Goal: Task Accomplishment & Management: Use online tool/utility

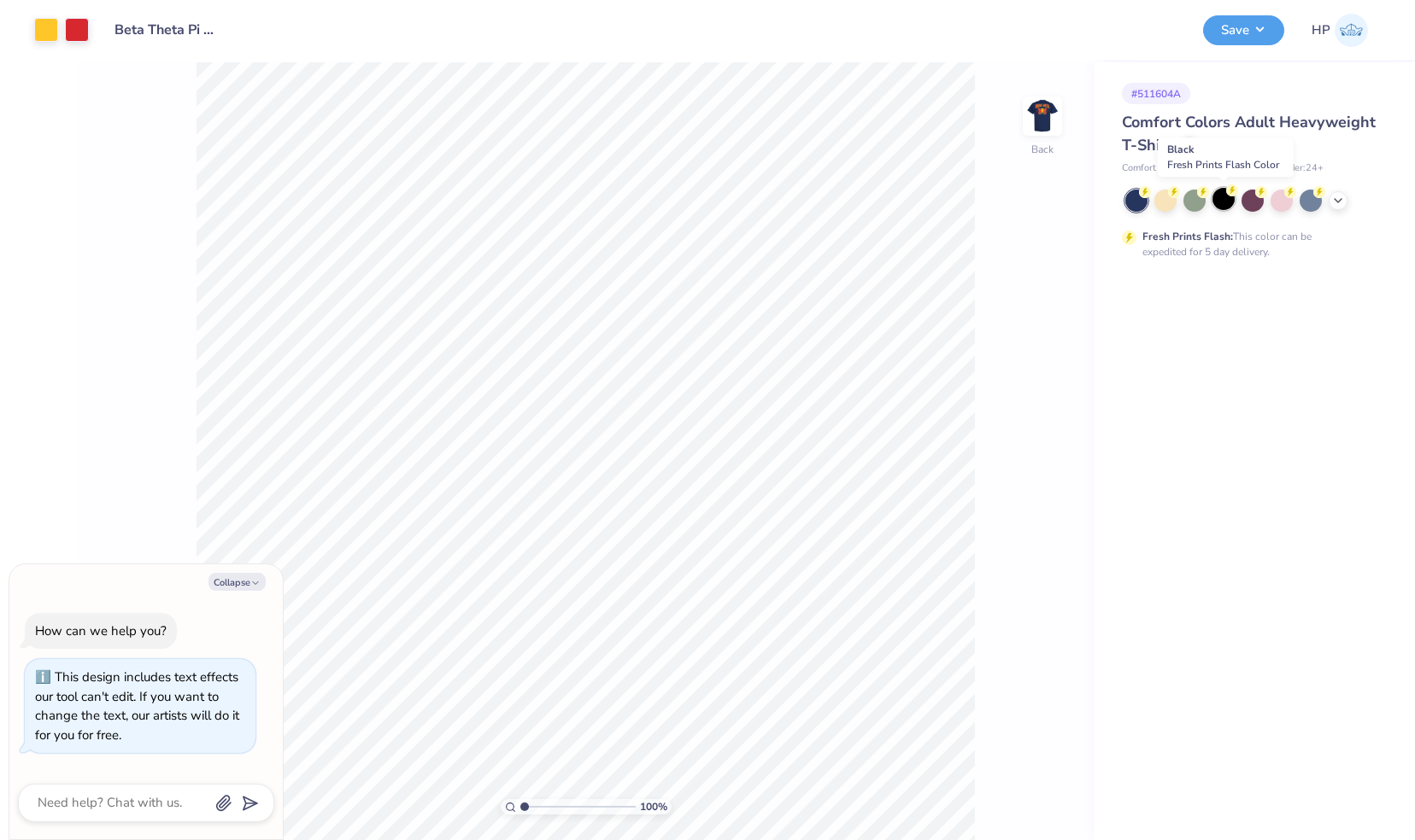
click at [1226, 197] on div at bounding box center [1223, 199] width 22 height 22
click at [237, 583] on button "Collapse" at bounding box center [236, 582] width 57 height 18
type textarea "x"
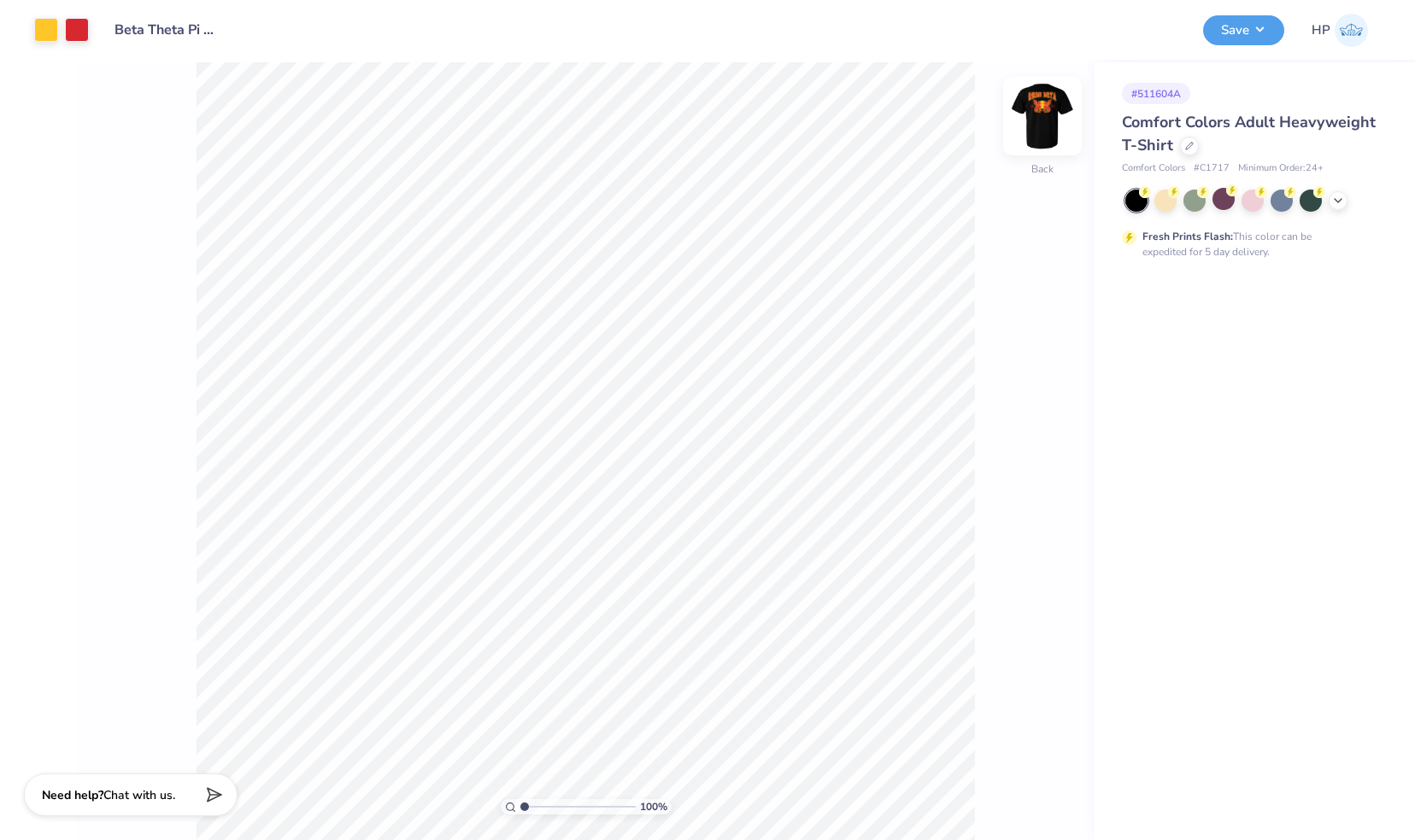
click at [1048, 116] on img at bounding box center [1042, 115] width 68 height 68
click at [1334, 202] on icon at bounding box center [1338, 198] width 14 height 14
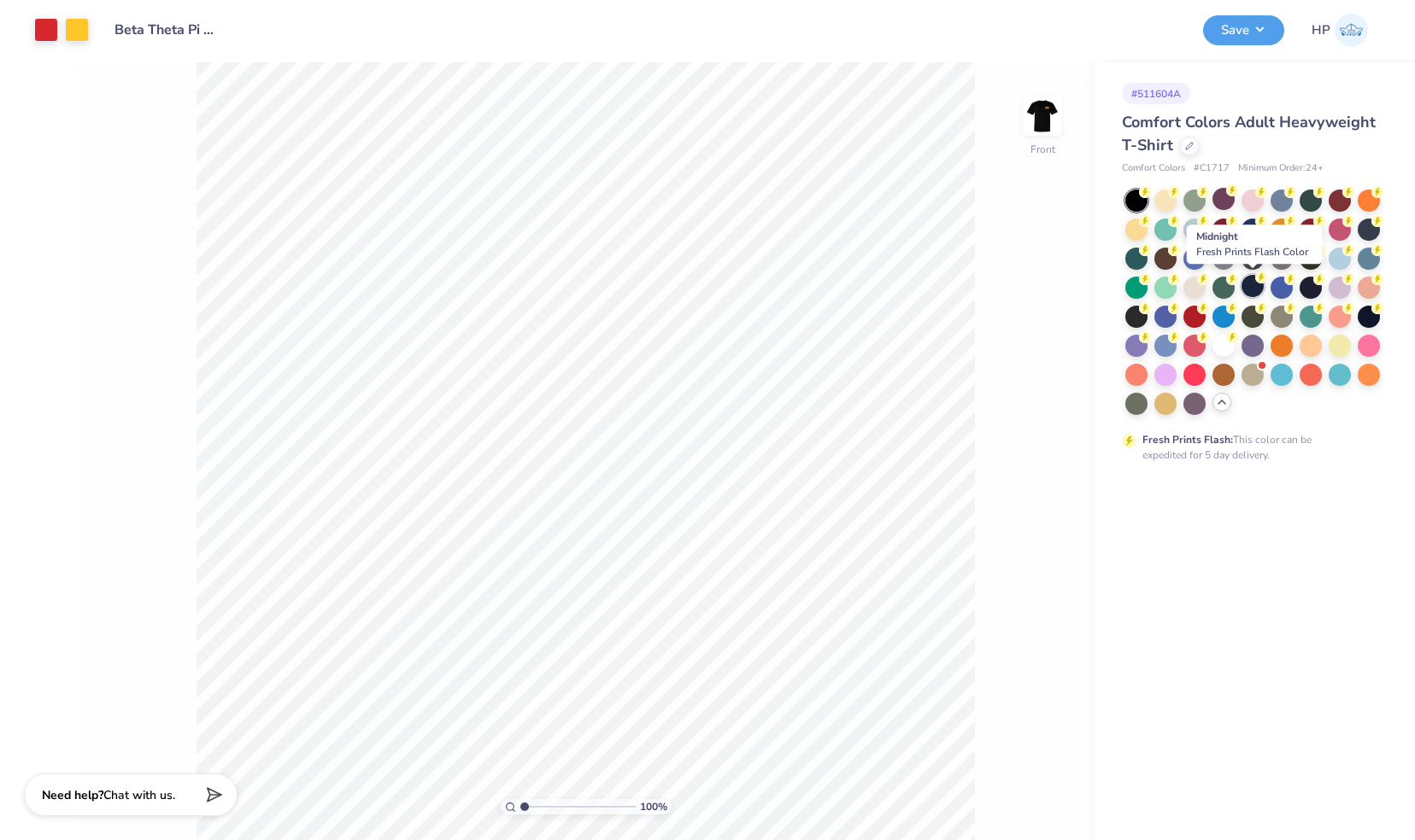
click at [1250, 284] on div at bounding box center [1252, 285] width 22 height 22
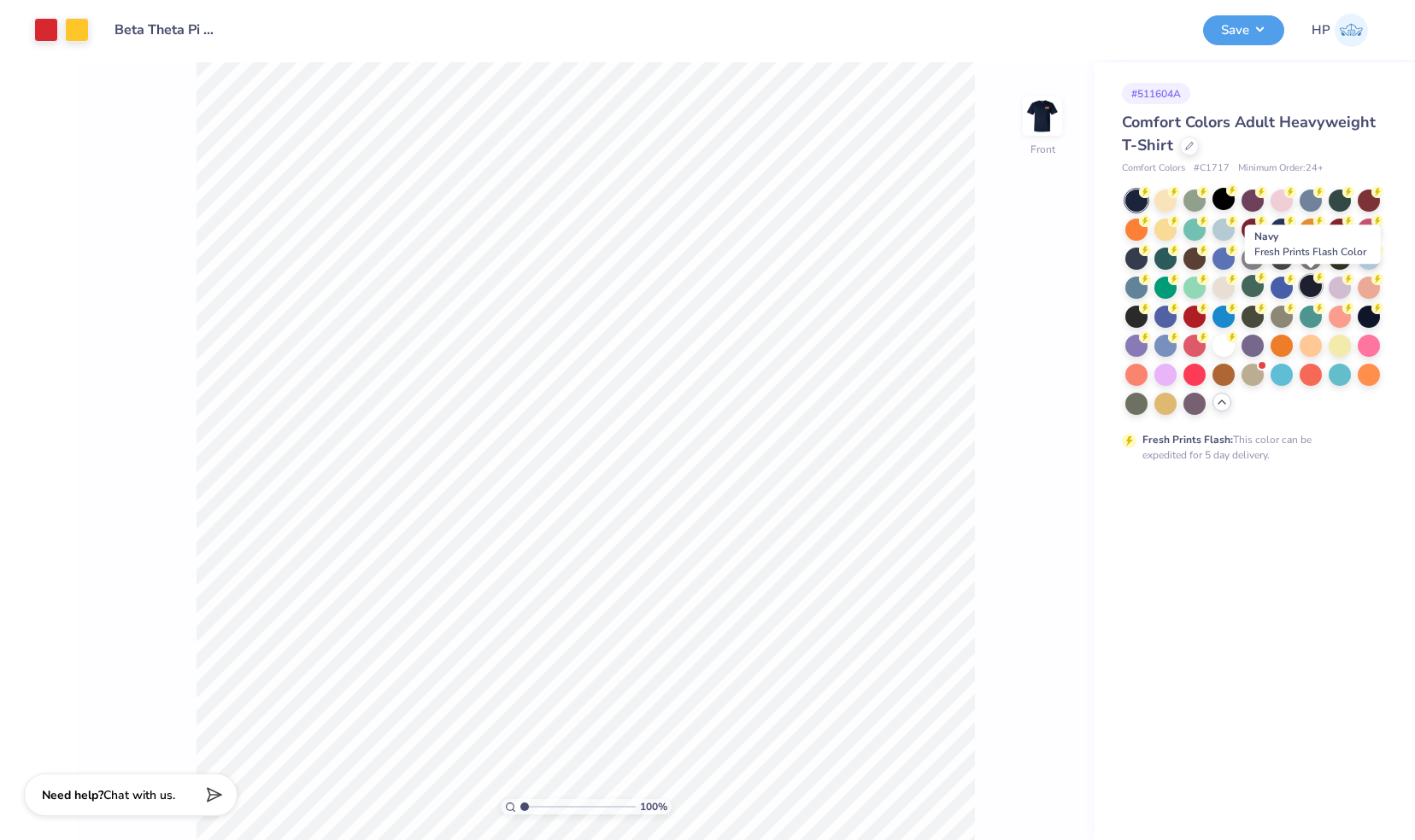
click at [1313, 290] on div at bounding box center [1310, 285] width 22 height 22
click at [1372, 313] on div at bounding box center [1369, 315] width 22 height 22
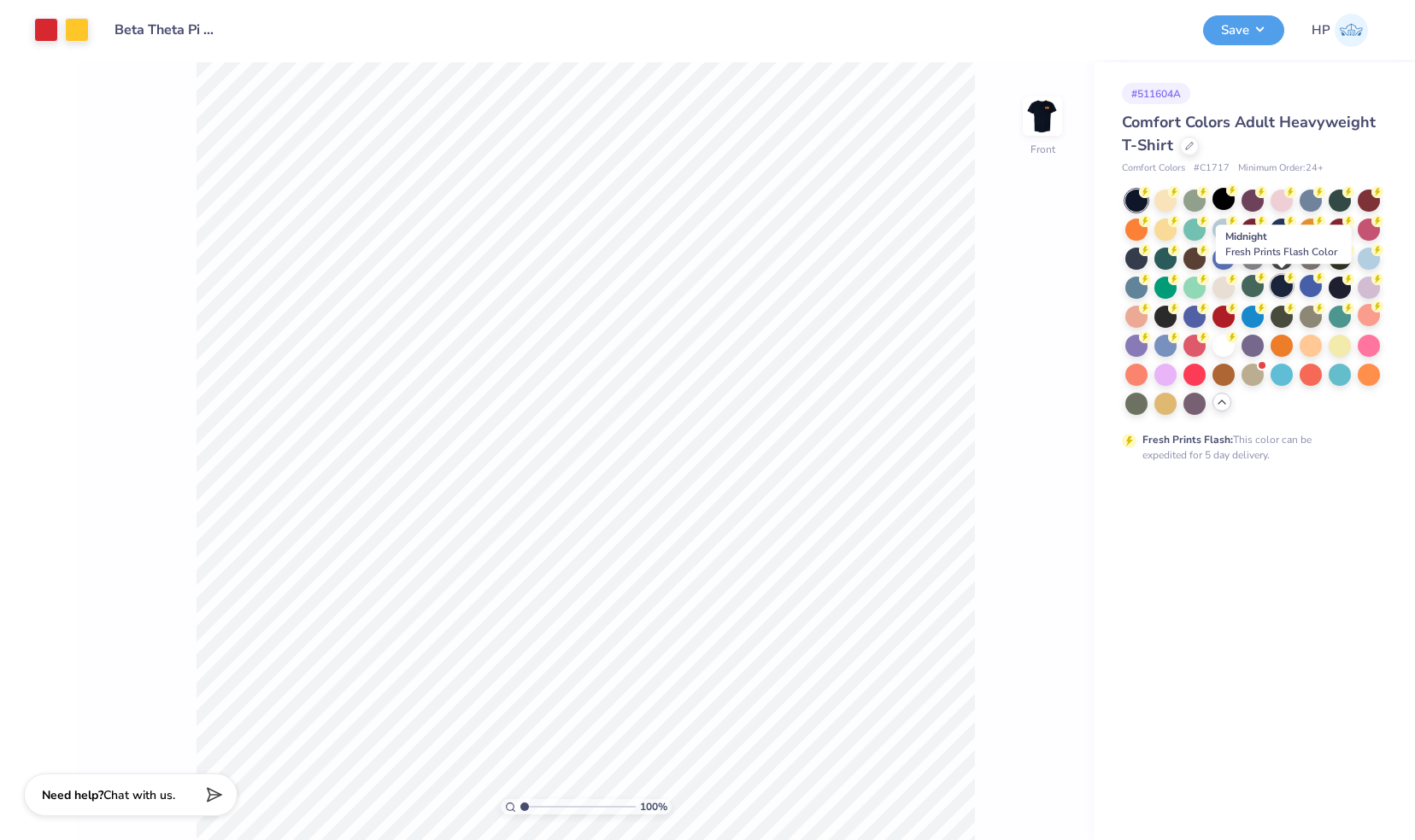
click at [1150, 198] on circle at bounding box center [1144, 192] width 12 height 12
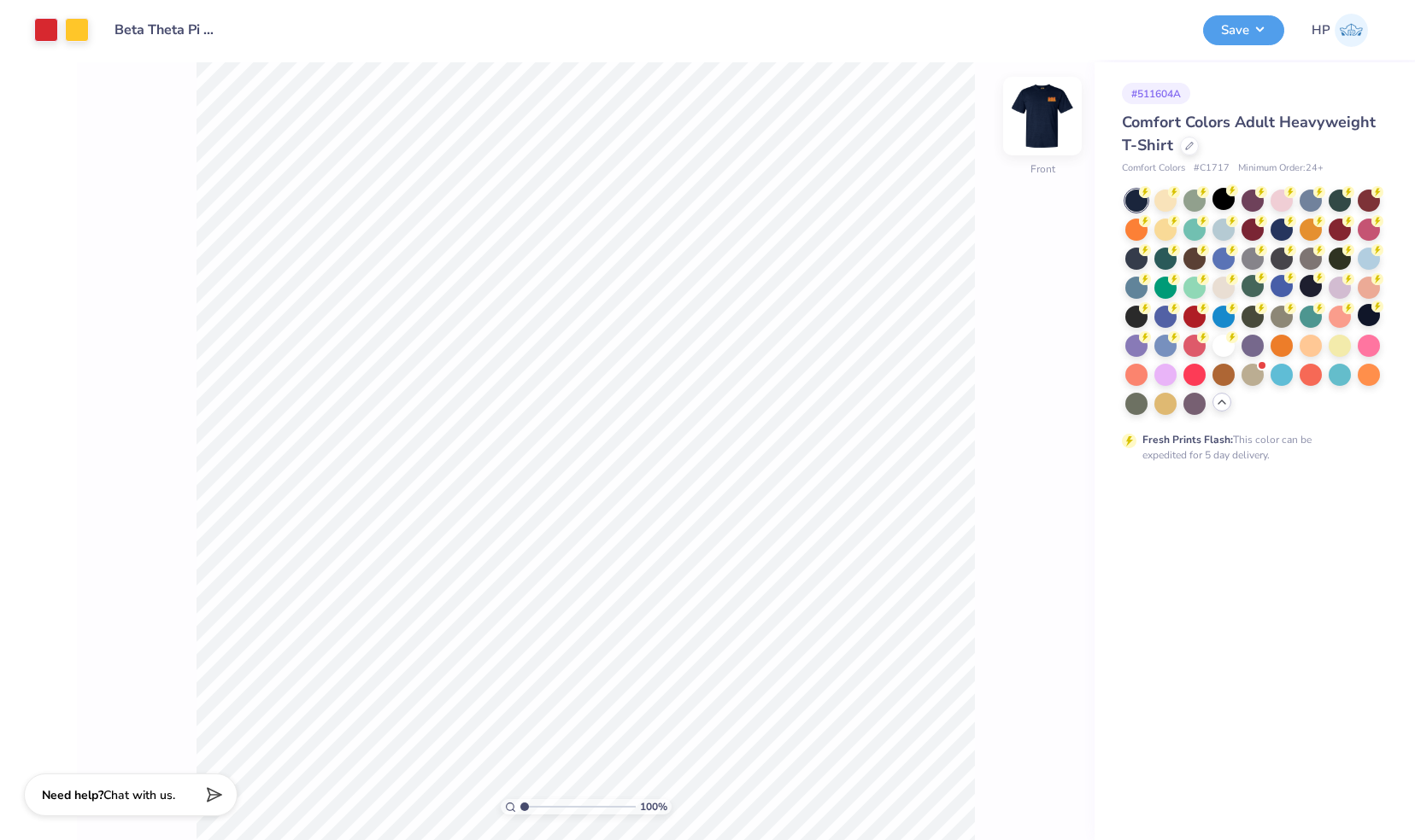
click at [1043, 103] on img at bounding box center [1042, 115] width 68 height 68
click at [1318, 289] on div at bounding box center [1310, 285] width 22 height 22
click at [1037, 115] on img at bounding box center [1042, 115] width 68 height 68
click at [1285, 285] on div at bounding box center [1281, 285] width 22 height 22
click at [1048, 125] on img at bounding box center [1042, 115] width 68 height 68
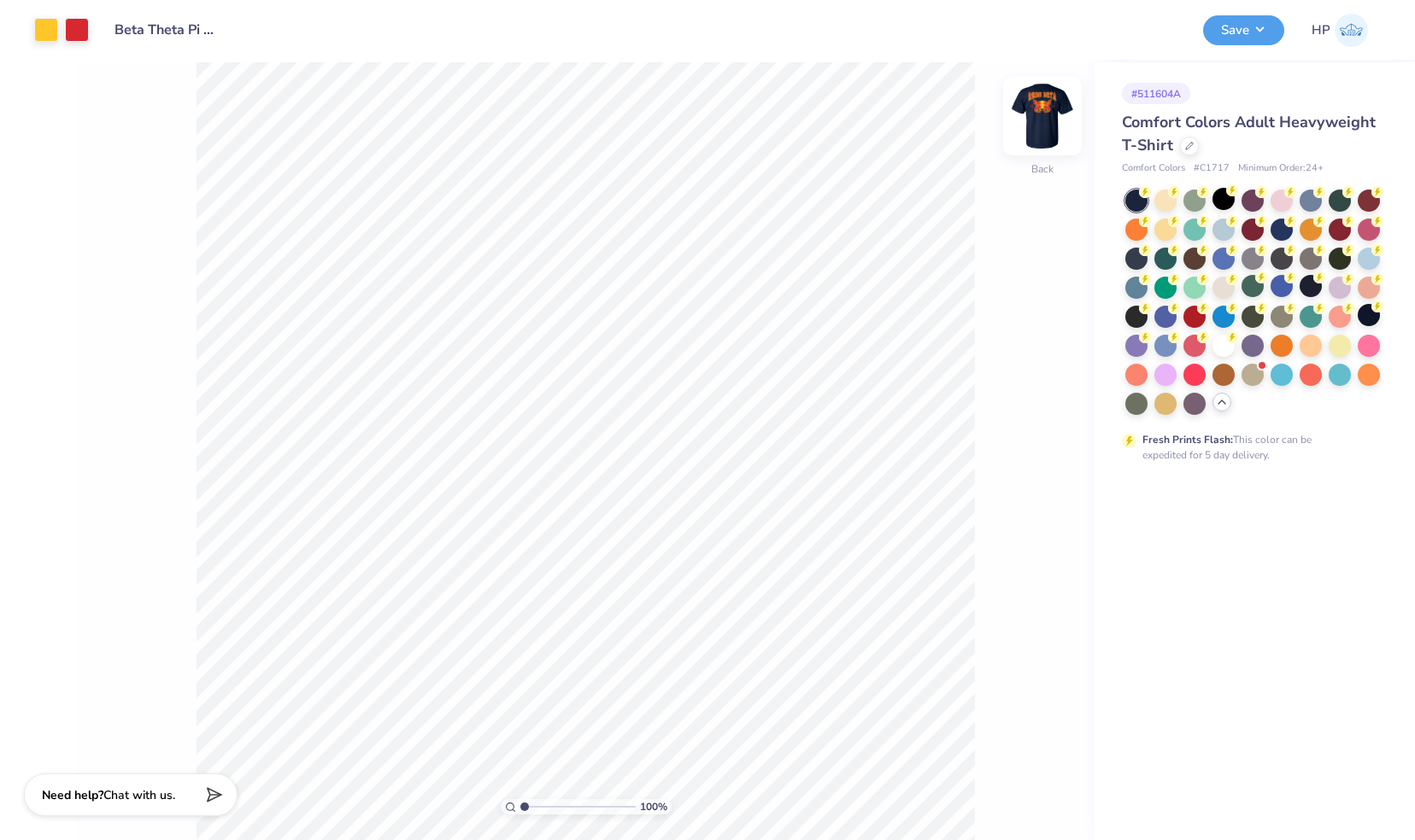
click at [1043, 111] on img at bounding box center [1042, 115] width 68 height 68
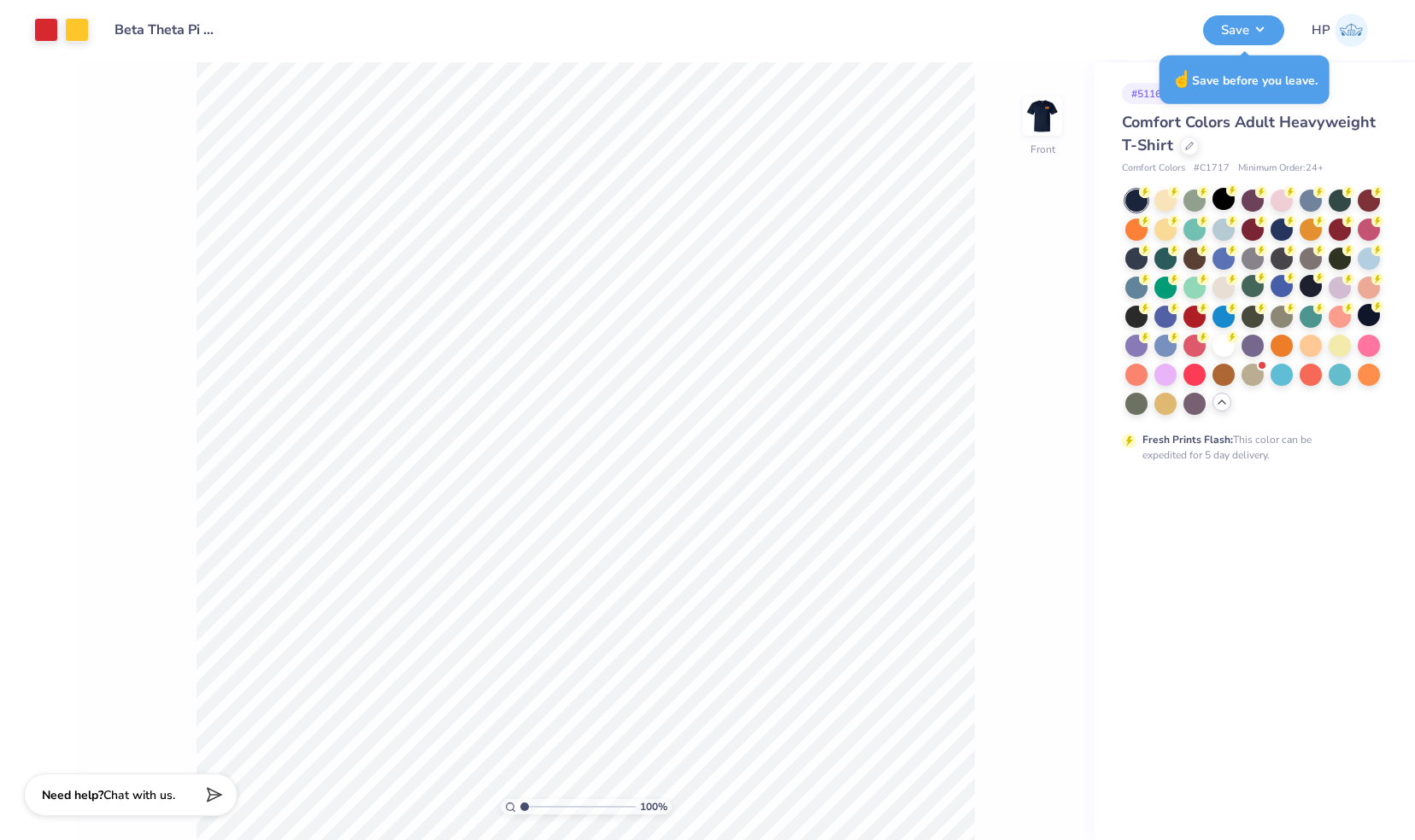
click at [1136, 38] on div "Design Title Beta Theta Pi Spring Rush V3" at bounding box center [646, 30] width 1089 height 60
